Goal: Find specific page/section: Find specific page/section

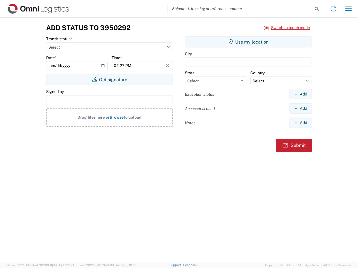
click at [240, 9] on input "search" at bounding box center [240, 8] width 145 height 11
click at [316, 9] on icon at bounding box center [316, 9] width 8 height 8
click at [333, 9] on icon at bounding box center [332, 8] width 9 height 9
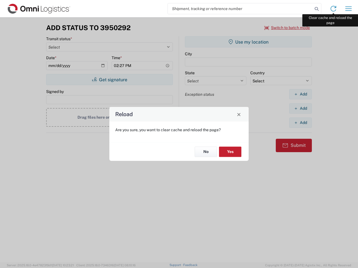
click at [348, 9] on div "Reload Are you sure, you want to clear cache and reload the page? No Yes" at bounding box center [179, 134] width 358 height 268
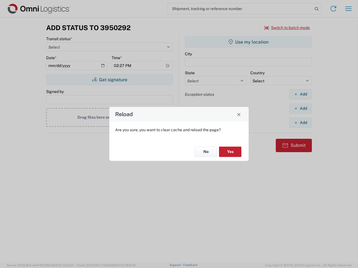
click at [287, 28] on div "Reload Are you sure, you want to clear cache and reload the page? No Yes" at bounding box center [179, 134] width 358 height 268
click at [109, 80] on div "Reload Are you sure, you want to clear cache and reload the page? No Yes" at bounding box center [179, 134] width 358 height 268
click at [248, 42] on div "Reload Are you sure, you want to clear cache and reload the page? No Yes" at bounding box center [179, 134] width 358 height 268
click at [300, 94] on div "Reload Are you sure, you want to clear cache and reload the page? No Yes" at bounding box center [179, 134] width 358 height 268
click at [300, 108] on div "Reload Are you sure, you want to clear cache and reload the page? No Yes" at bounding box center [179, 134] width 358 height 268
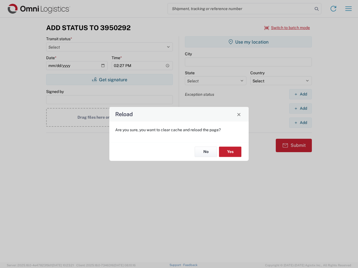
click at [300, 123] on div "Reload Are you sure, you want to clear cache and reload the page? No Yes" at bounding box center [179, 134] width 358 height 268
